Goal: Transaction & Acquisition: Purchase product/service

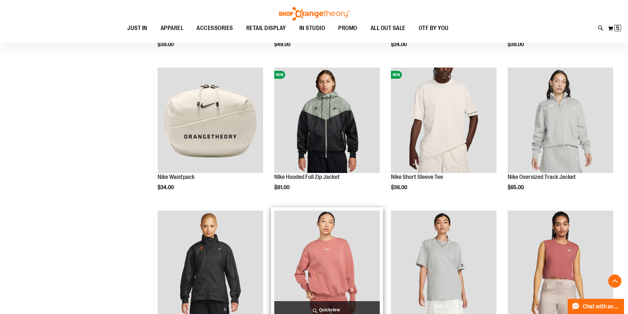
scroll to position [594, 0]
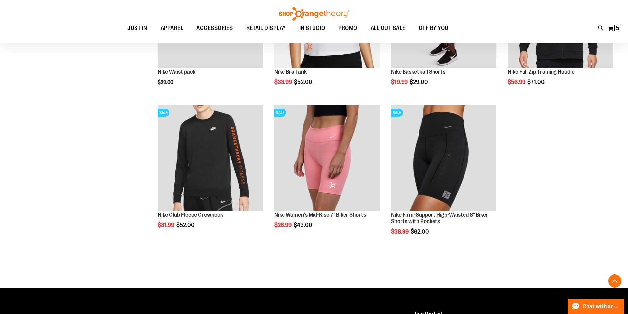
scroll to position [891, 0]
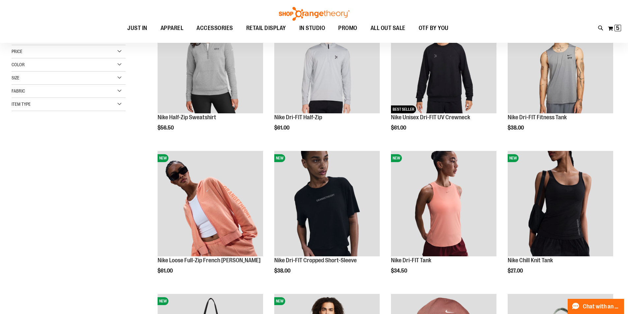
scroll to position [67, 0]
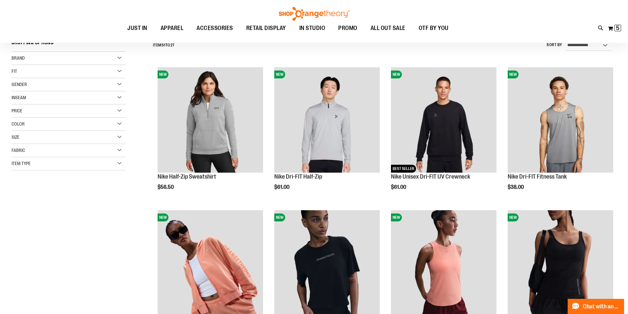
click at [69, 60] on div "Brand" at bounding box center [69, 58] width 114 height 13
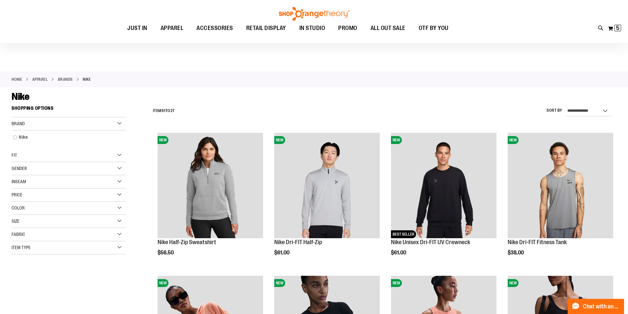
scroll to position [1, 0]
click at [15, 77] on link "Home" at bounding box center [17, 80] width 11 height 6
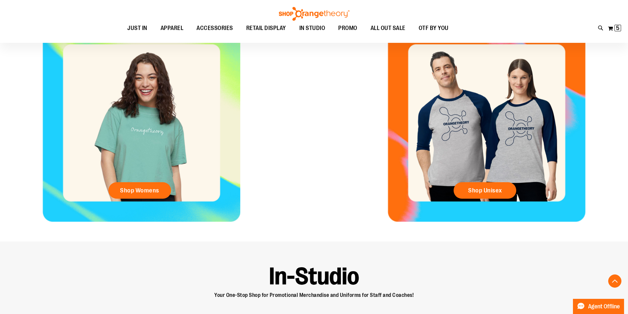
scroll to position [191, 0]
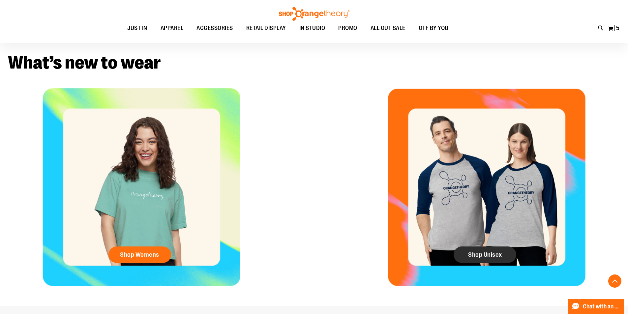
click at [462, 255] on link "Shop Unisex" at bounding box center [485, 255] width 63 height 16
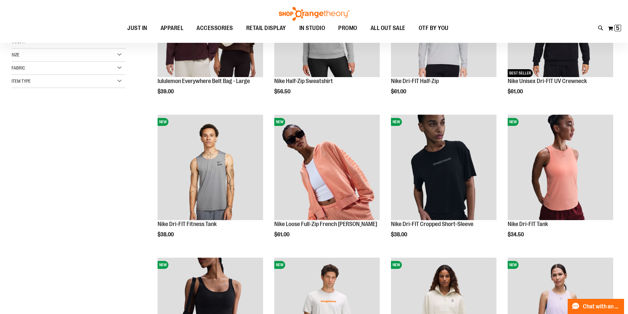
scroll to position [164, 0]
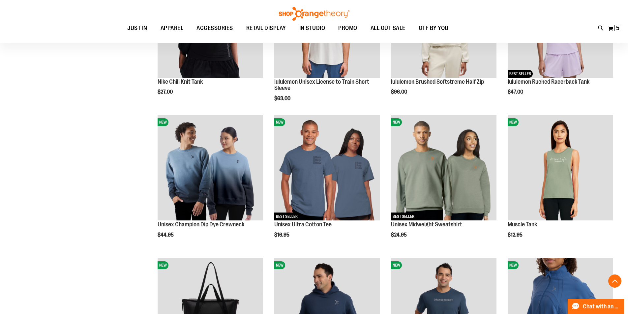
scroll to position [494, 0]
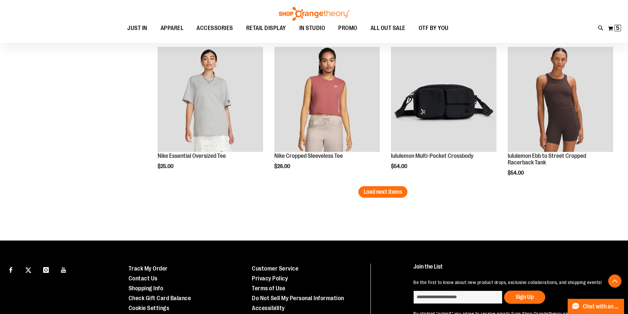
scroll to position [1252, 0]
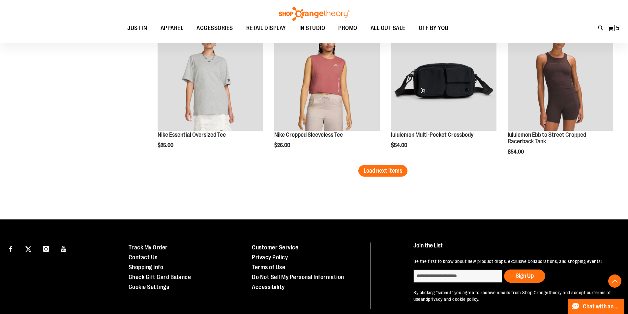
click at [373, 170] on span "Load next items" at bounding box center [383, 170] width 39 height 7
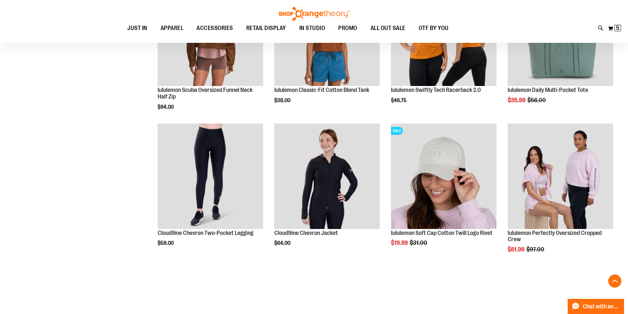
scroll to position [1450, 0]
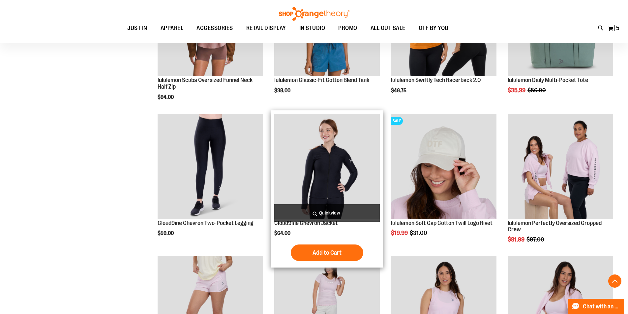
click at [321, 155] on img "product" at bounding box center [326, 166] width 105 height 105
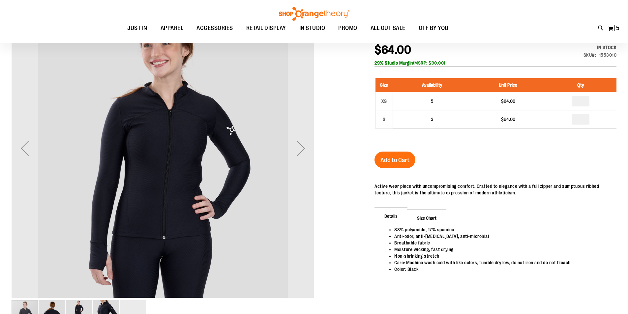
scroll to position [98, 0]
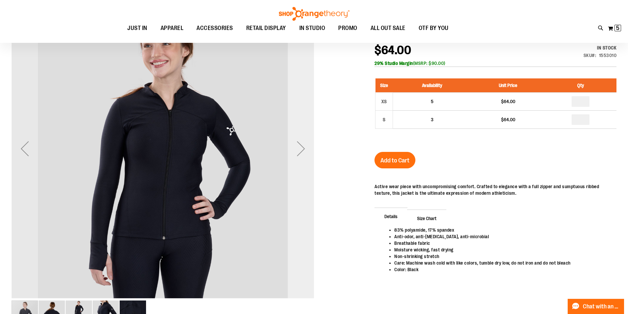
click at [302, 150] on div "Next" at bounding box center [301, 148] width 26 height 26
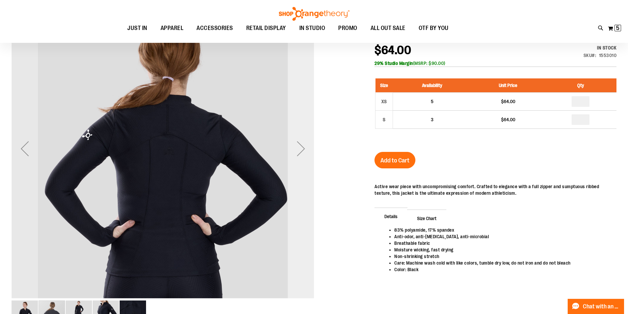
click at [302, 150] on div "Next" at bounding box center [301, 148] width 26 height 26
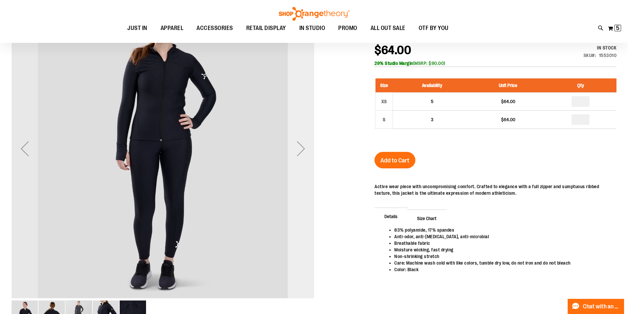
click at [302, 150] on div "Next" at bounding box center [301, 148] width 26 height 26
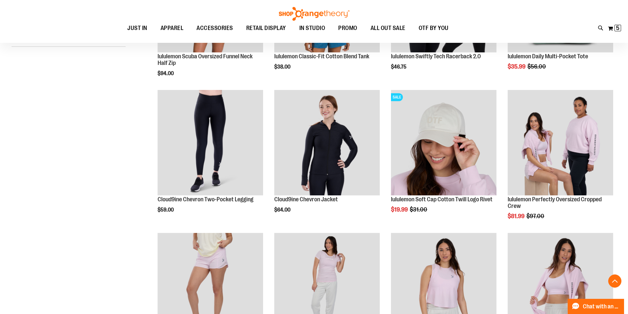
scroll to position [105, 0]
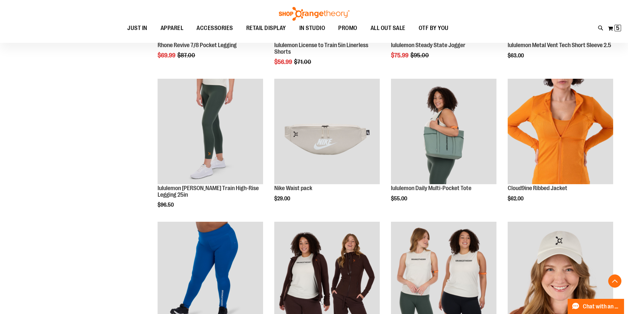
scroll to position [731, 0]
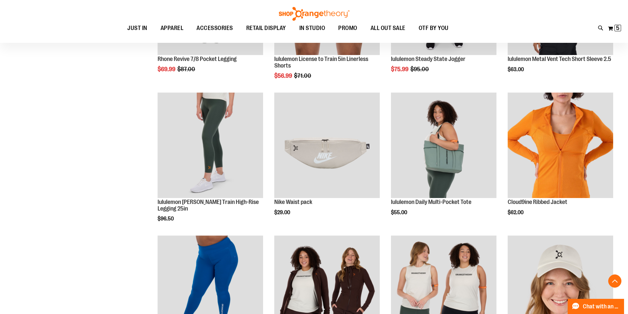
scroll to position [665, 0]
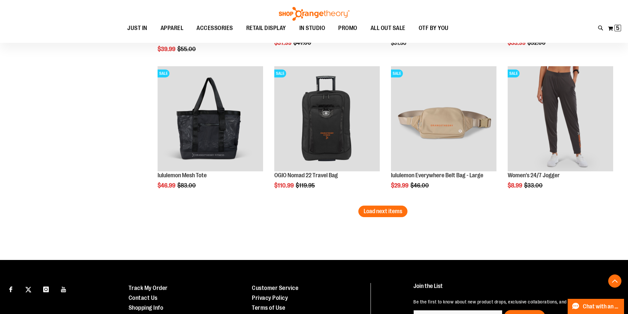
scroll to position [1291, 0]
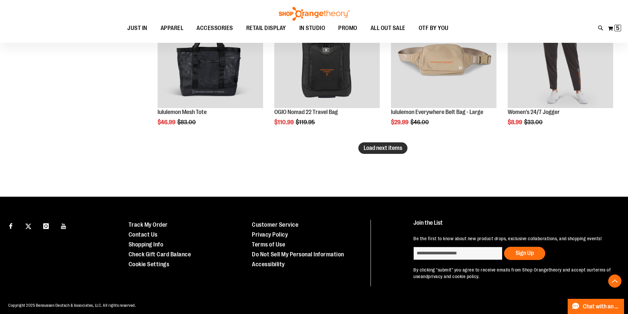
click at [370, 150] on span "Load next items" at bounding box center [383, 148] width 39 height 7
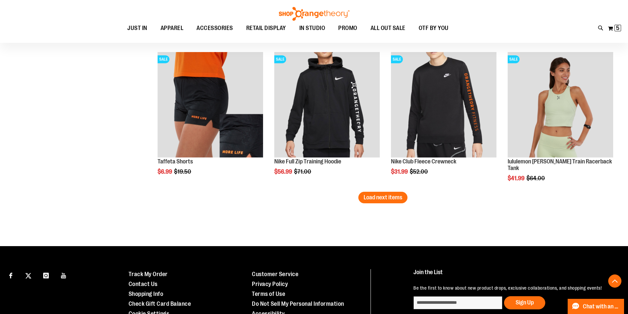
scroll to position [1687, 0]
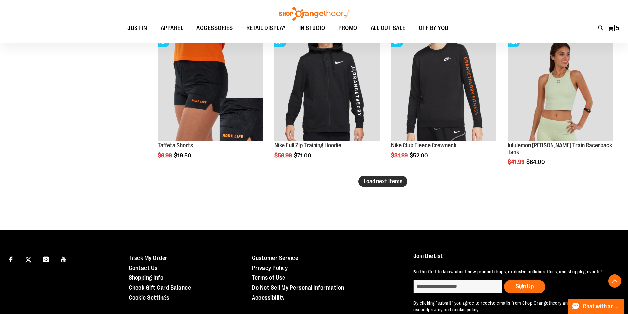
click at [381, 182] on span "Load next items" at bounding box center [383, 181] width 39 height 7
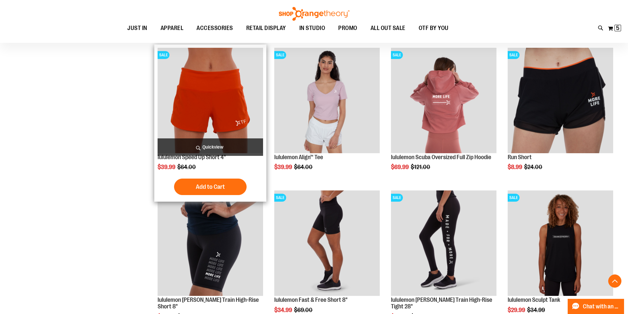
scroll to position [1918, 0]
